Goal: Use online tool/utility: Utilize a website feature to perform a specific function

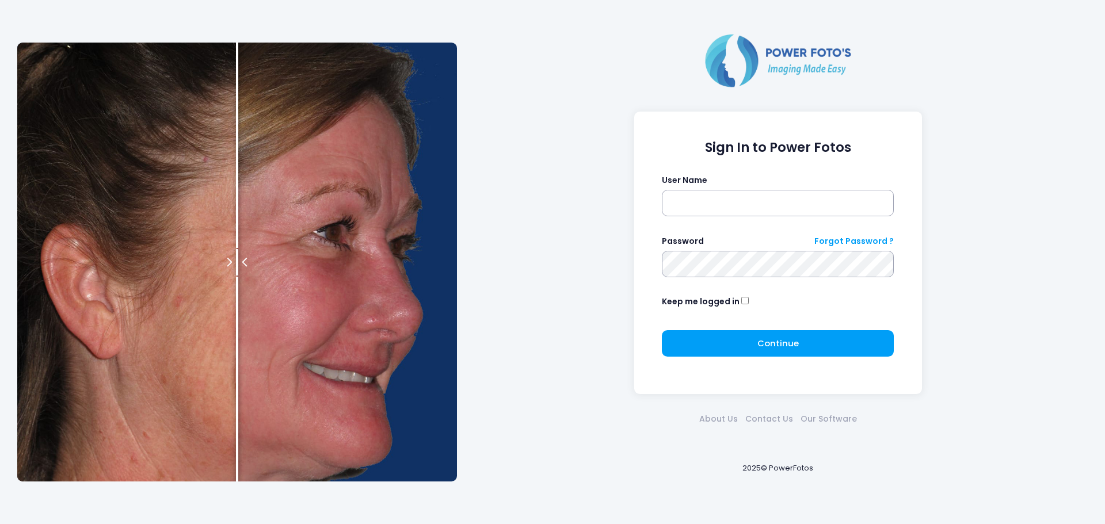
click at [758, 189] on div "User Name" at bounding box center [778, 195] width 232 height 42
click at [753, 206] on input "text" at bounding box center [778, 203] width 232 height 26
type input "******"
click at [638, 268] on div "Sign In to Power Fotos User Name ****** Password Forgot Password ? Keep me logg…" at bounding box center [778, 253] width 288 height 283
click button "submit" at bounding box center [0, 0] width 0 height 0
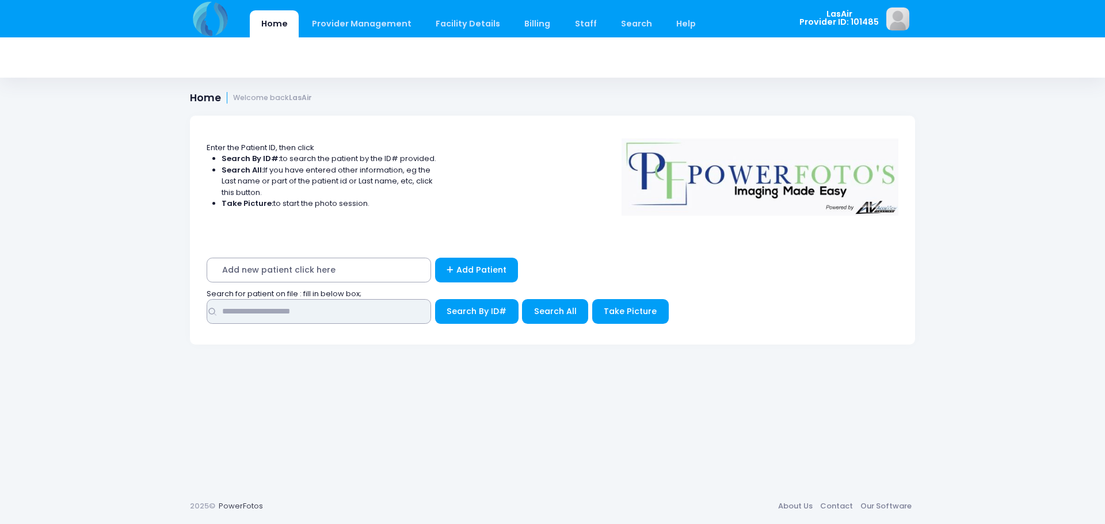
click at [341, 306] on input "text" at bounding box center [319, 311] width 224 height 25
type input "*"
type input "**********"
click at [498, 306] on span "Search By ID#" at bounding box center [476, 312] width 60 height 12
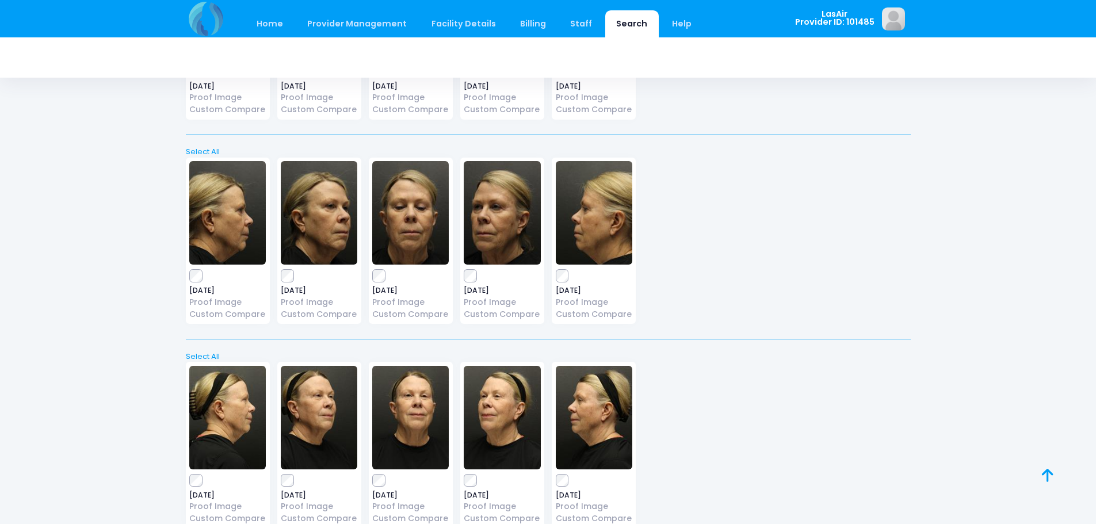
scroll to position [4276, 0]
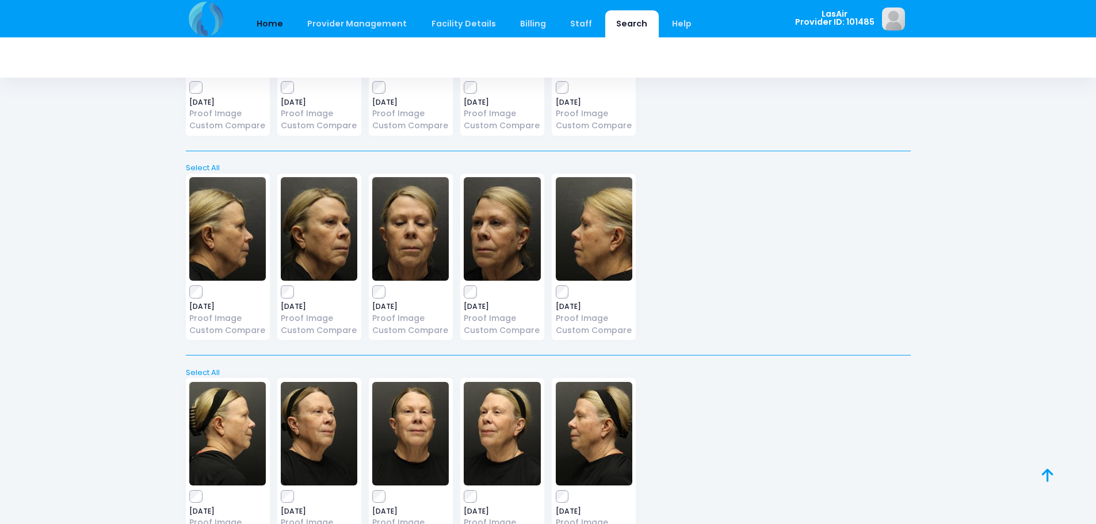
click at [268, 22] on link "Home" at bounding box center [270, 23] width 49 height 27
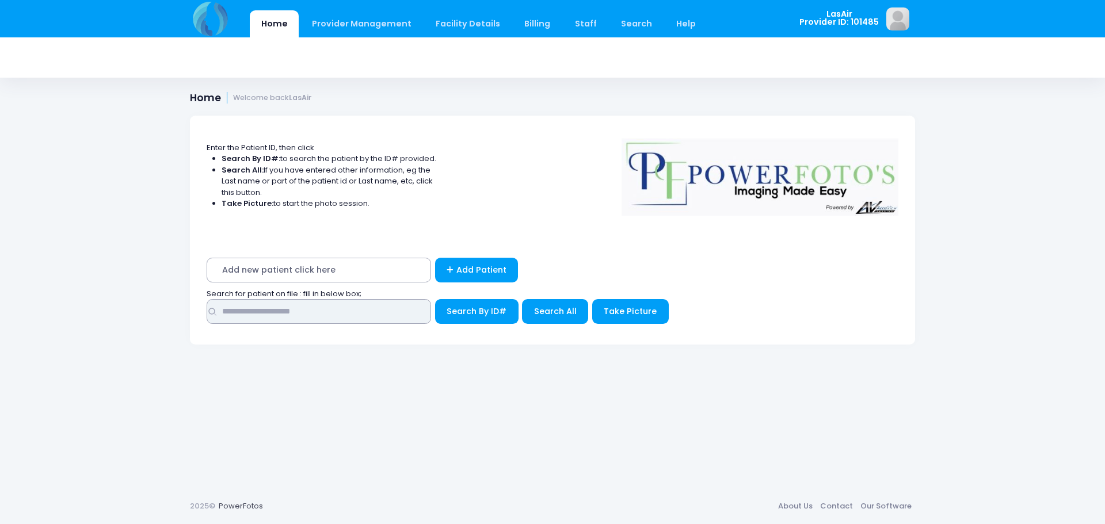
click at [329, 306] on input "text" at bounding box center [319, 311] width 224 height 25
type input "*"
type input "**********"
click at [534, 311] on span "Search All" at bounding box center [555, 312] width 43 height 12
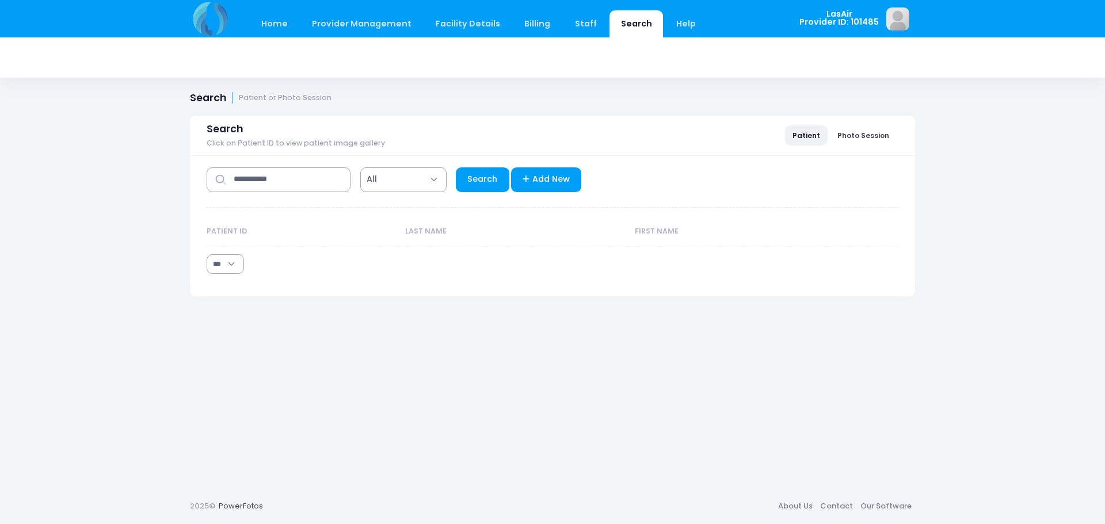
select select "***"
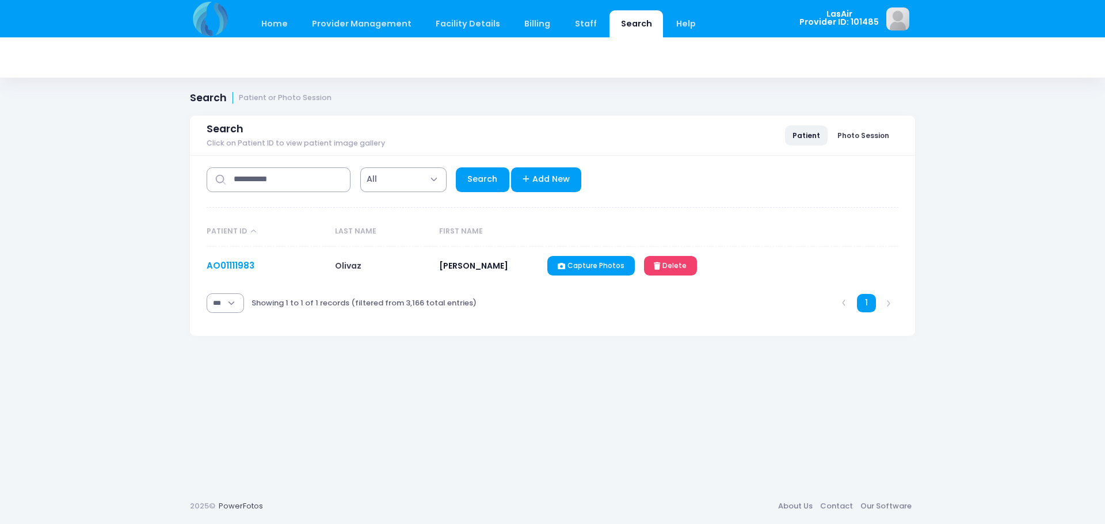
click at [228, 266] on link "AO01111983" at bounding box center [231, 265] width 48 height 12
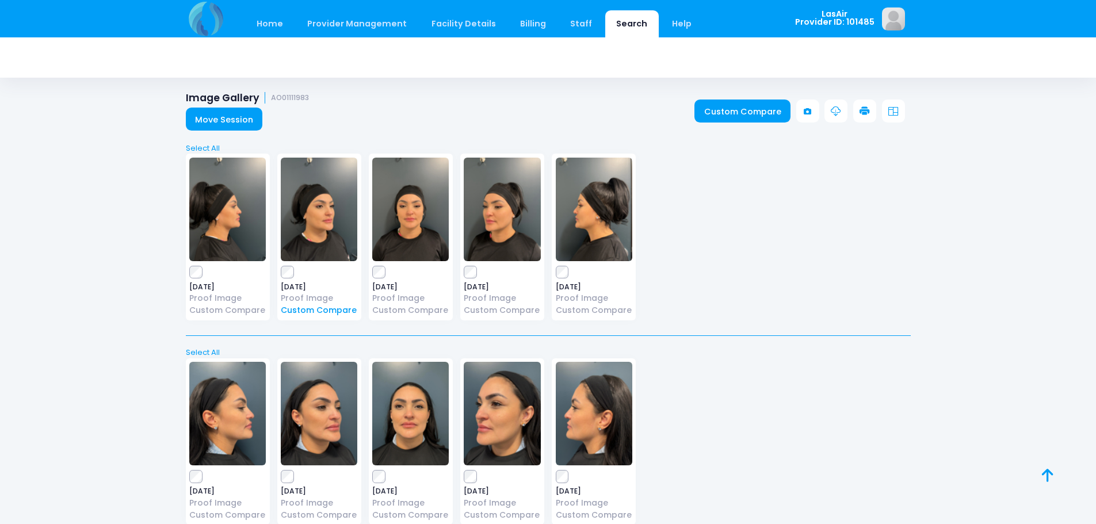
click at [335, 307] on link "Custom Compare" at bounding box center [319, 310] width 77 height 12
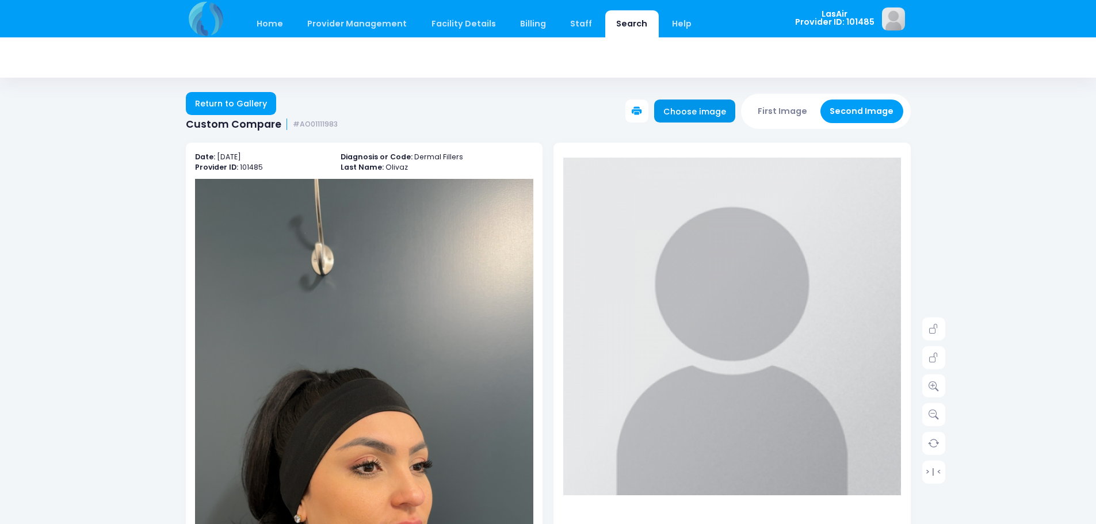
click at [712, 113] on link "Choose image" at bounding box center [695, 111] width 82 height 23
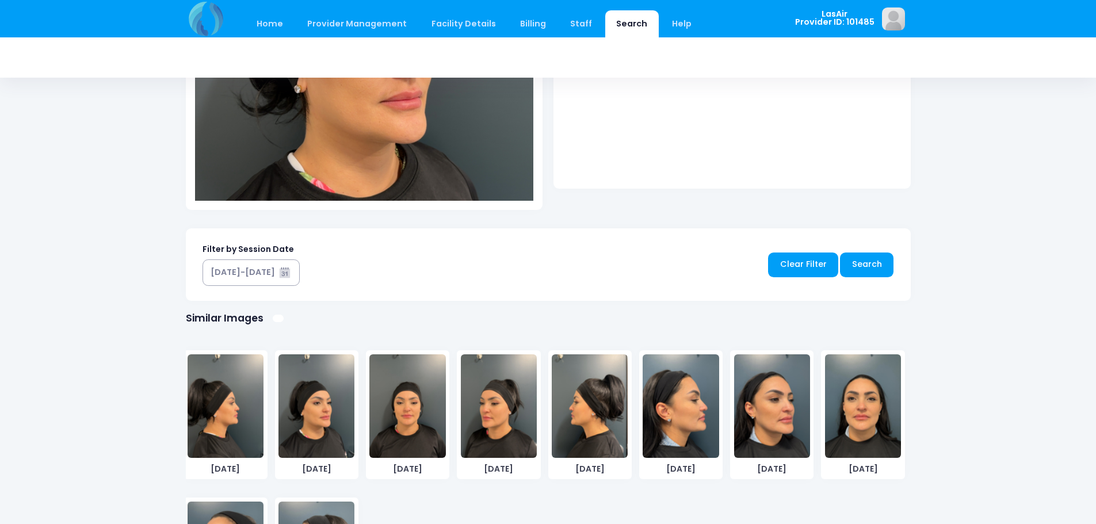
scroll to position [564, 0]
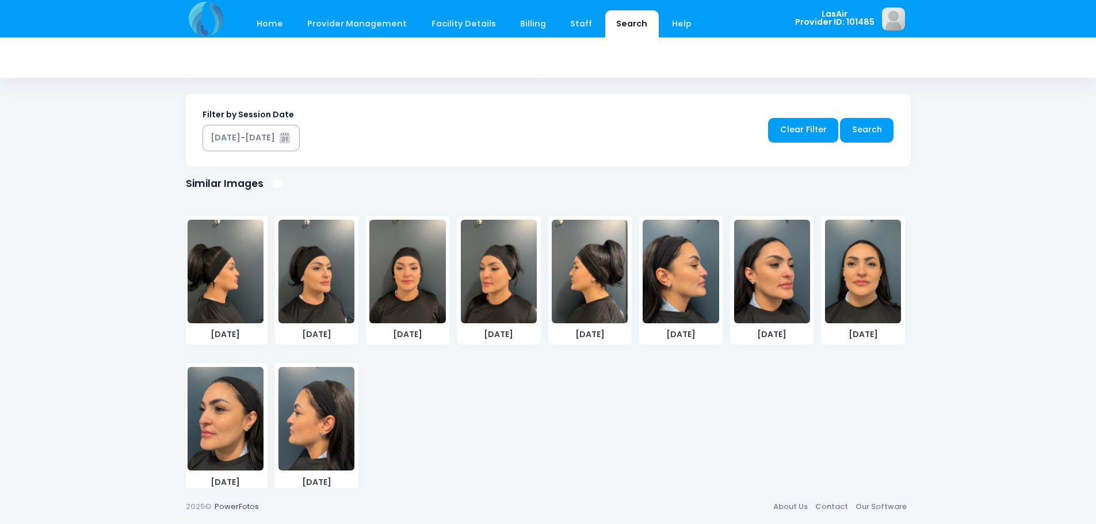
click at [781, 278] on img at bounding box center [772, 272] width 76 height 104
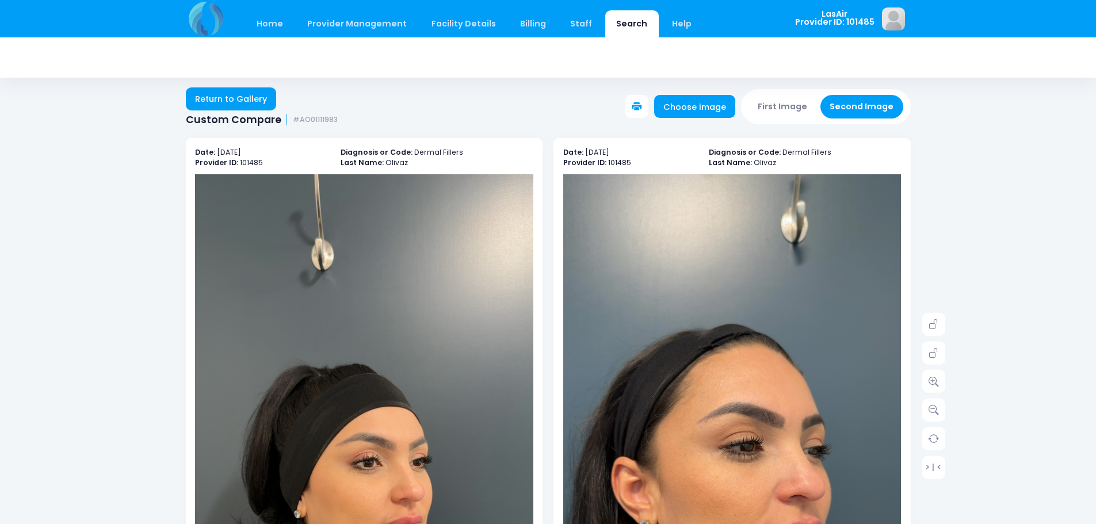
scroll to position [0, 0]
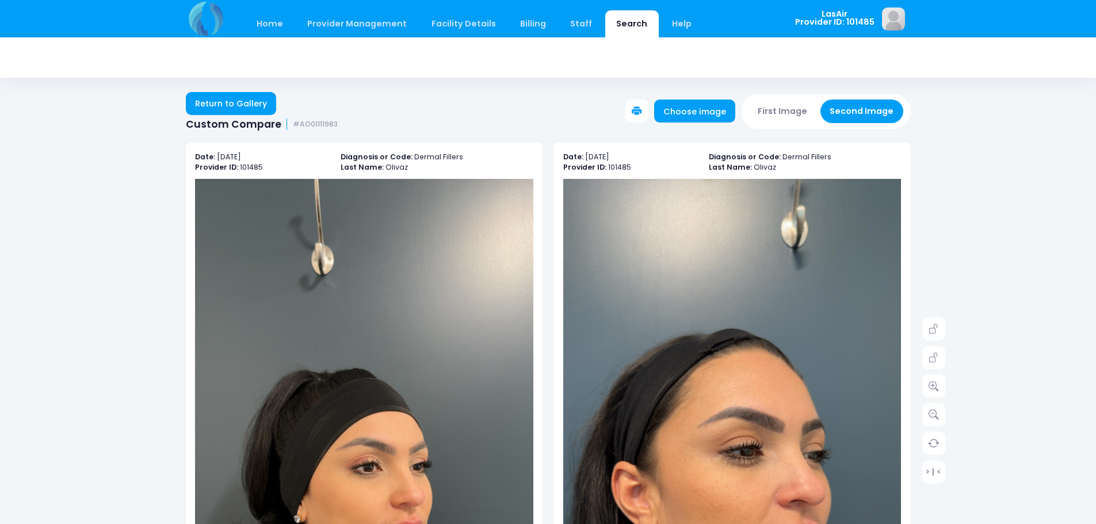
click at [642, 112] on icon at bounding box center [637, 111] width 10 height 10
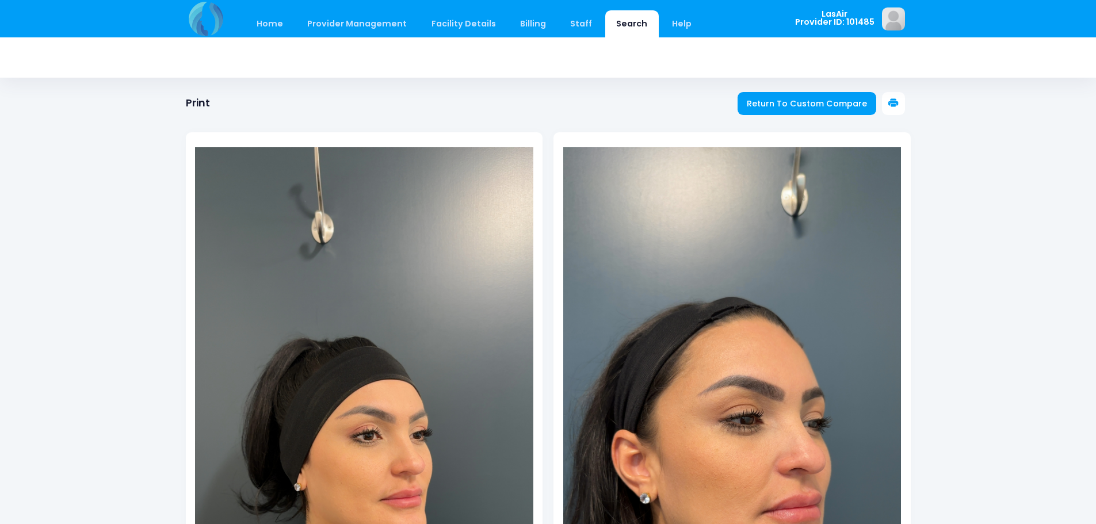
click at [898, 101] on icon at bounding box center [893, 103] width 10 height 10
click at [895, 113] on div at bounding box center [548, 368] width 725 height 518
click at [895, 103] on icon at bounding box center [893, 103] width 10 height 10
click at [845, 103] on span "Return To Custom Compare" at bounding box center [807, 104] width 120 height 12
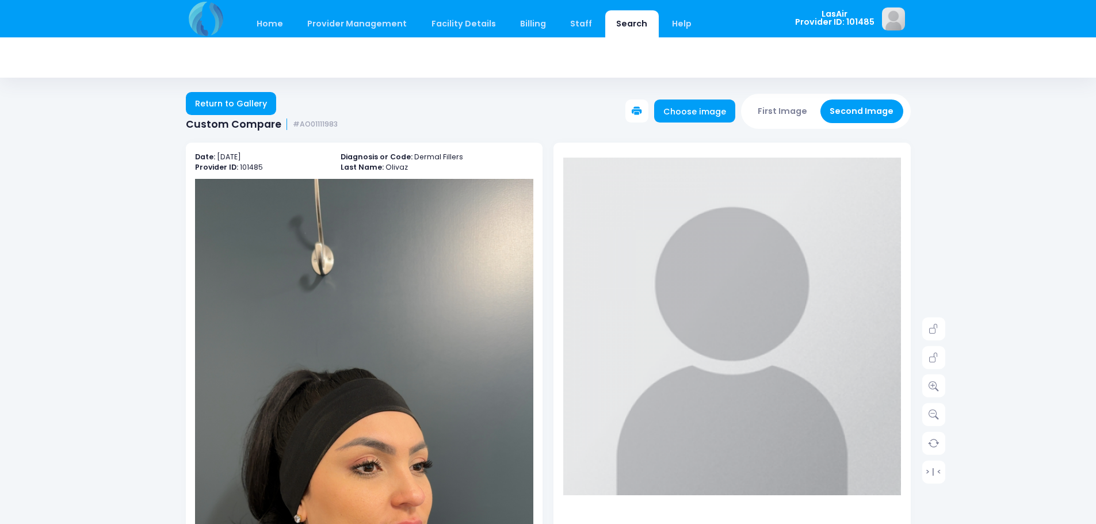
click at [789, 114] on button "First Image" at bounding box center [783, 112] width 68 height 24
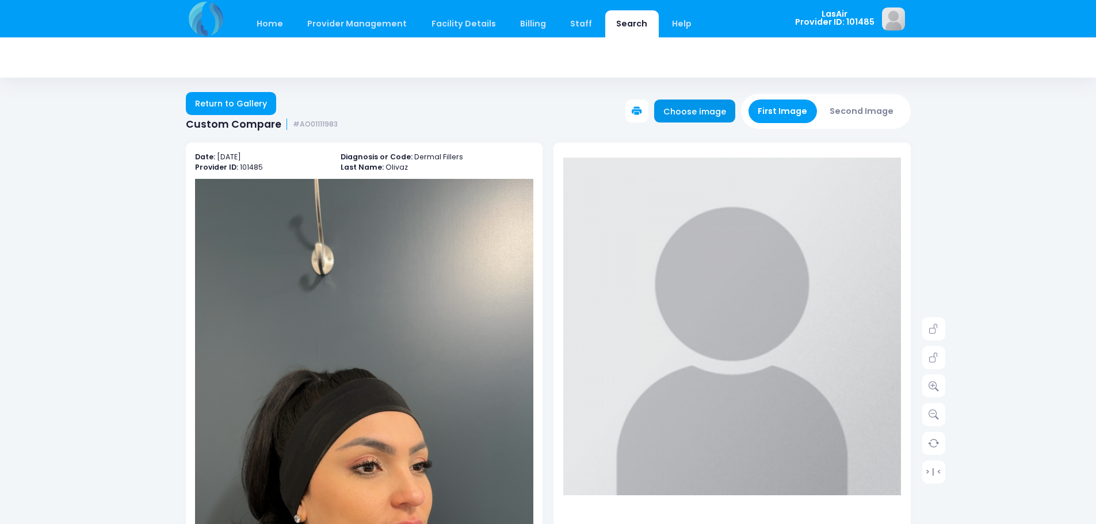
click at [707, 116] on link "Choose image" at bounding box center [695, 111] width 82 height 23
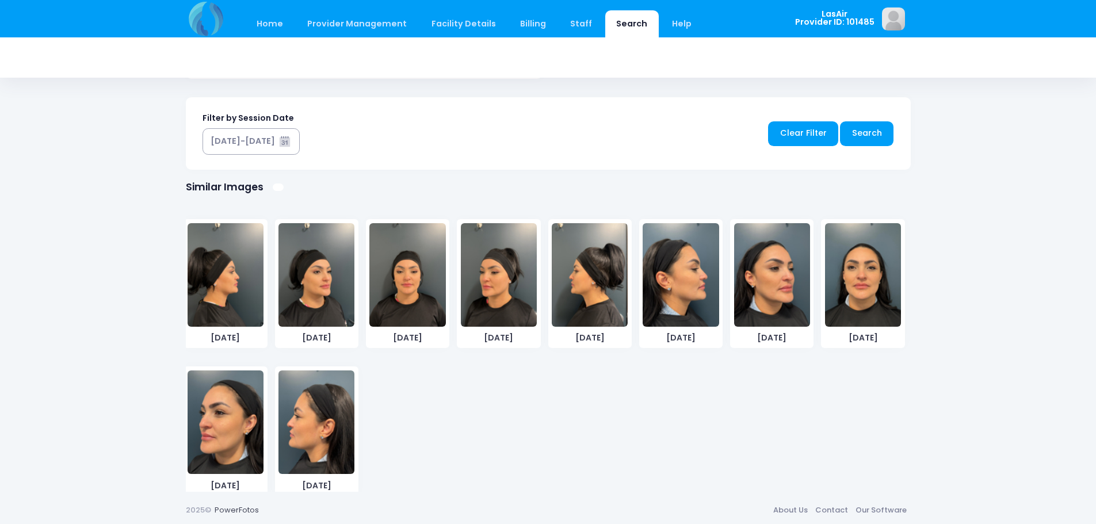
scroll to position [564, 0]
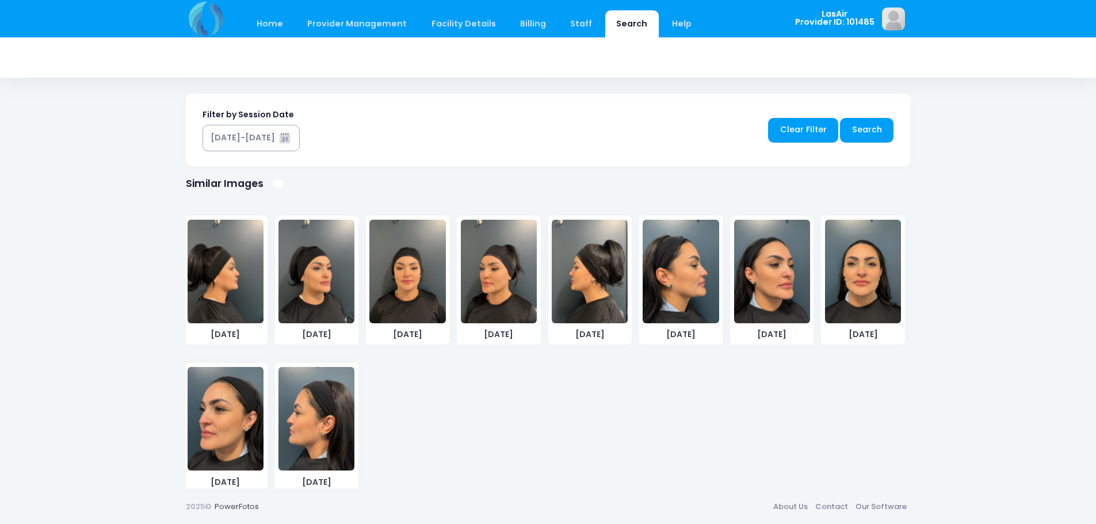
click at [406, 300] on img at bounding box center [407, 272] width 76 height 104
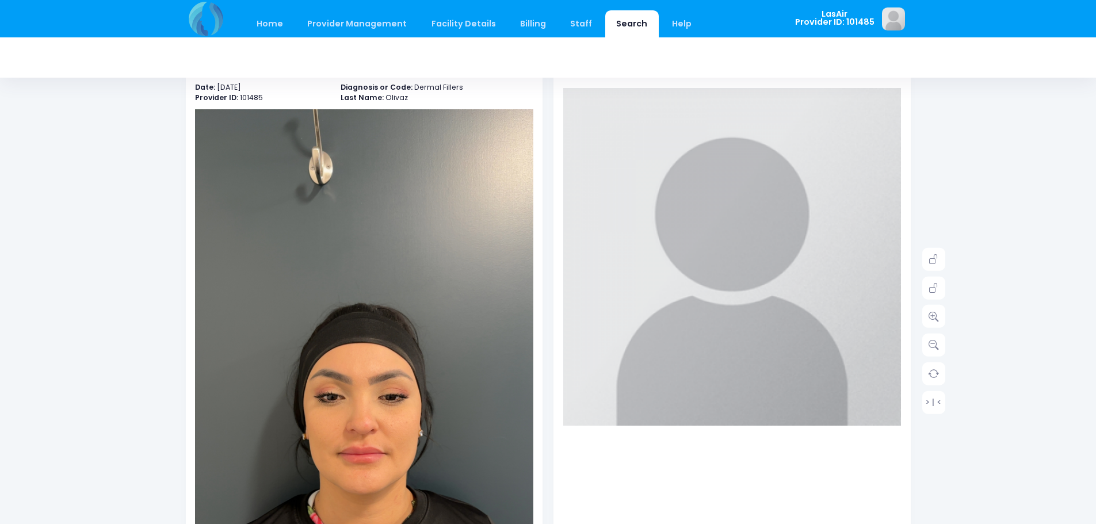
scroll to position [52, 0]
